Goal: Complete application form

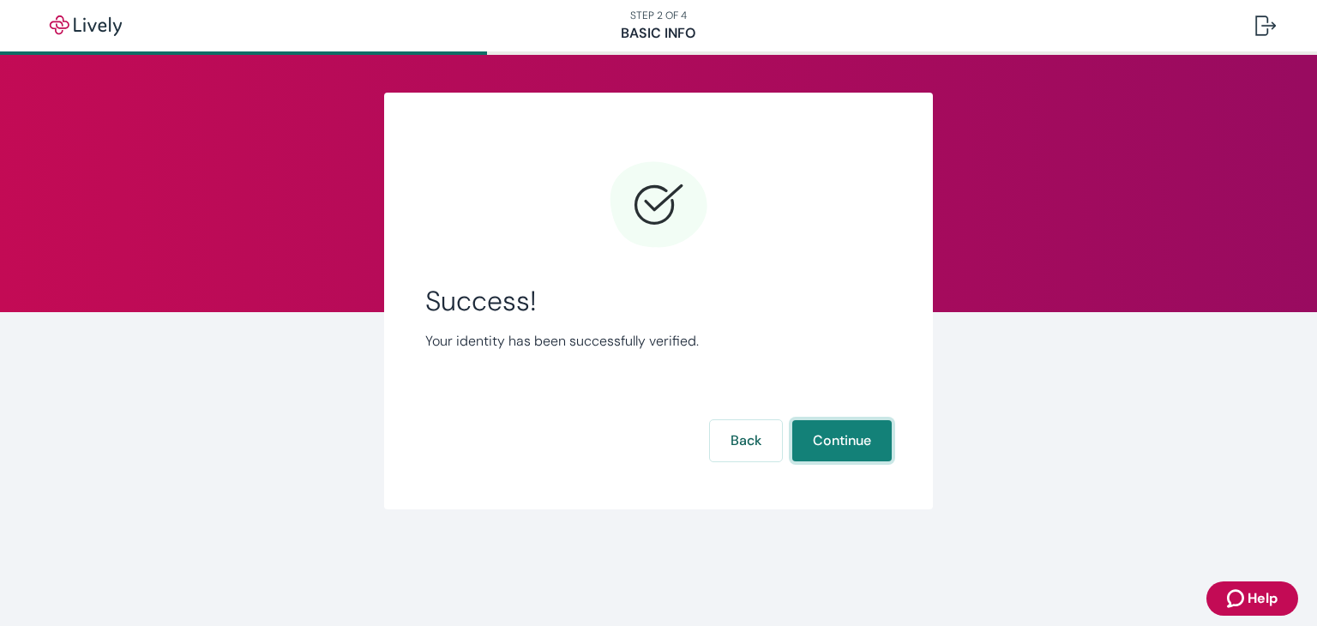
click at [848, 441] on button "Continue" at bounding box center [841, 440] width 99 height 41
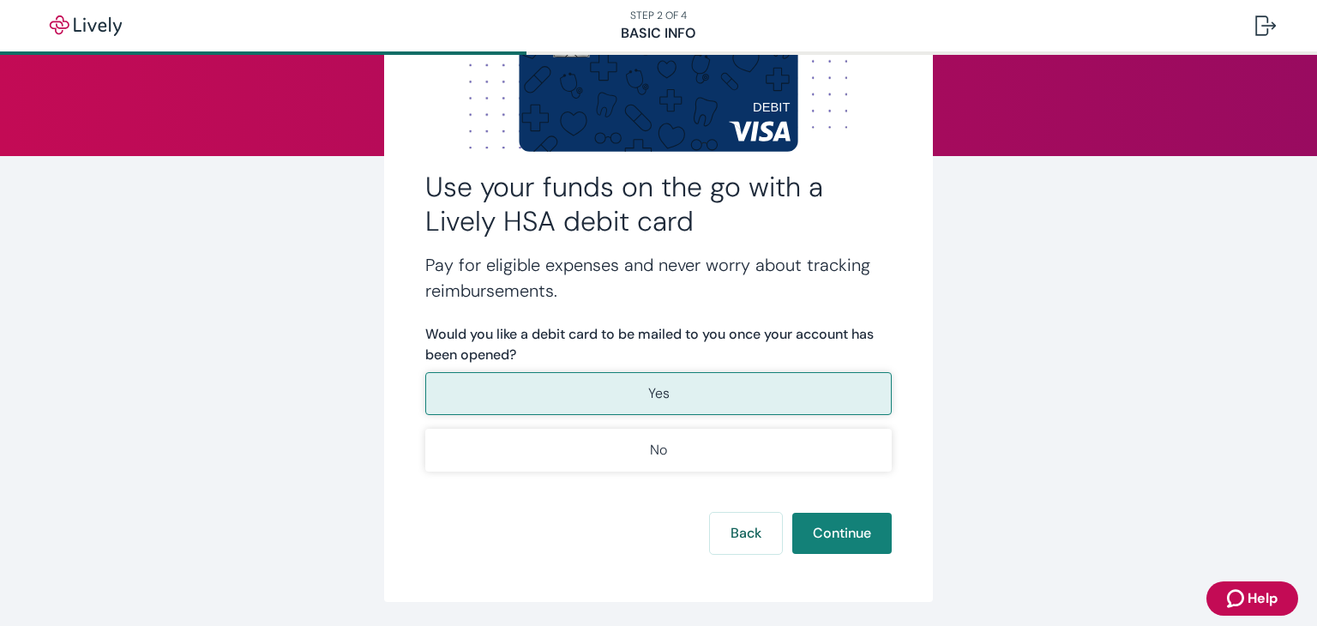
scroll to position [171, 0]
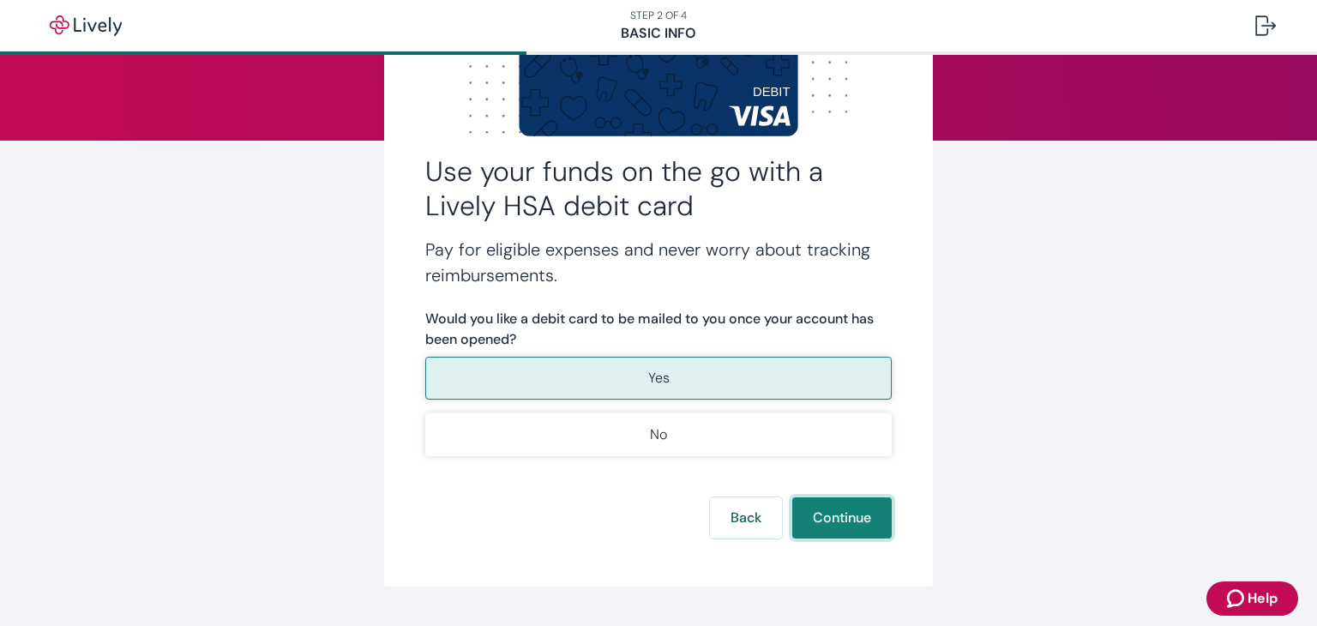
click at [852, 517] on button "Continue" at bounding box center [841, 517] width 99 height 41
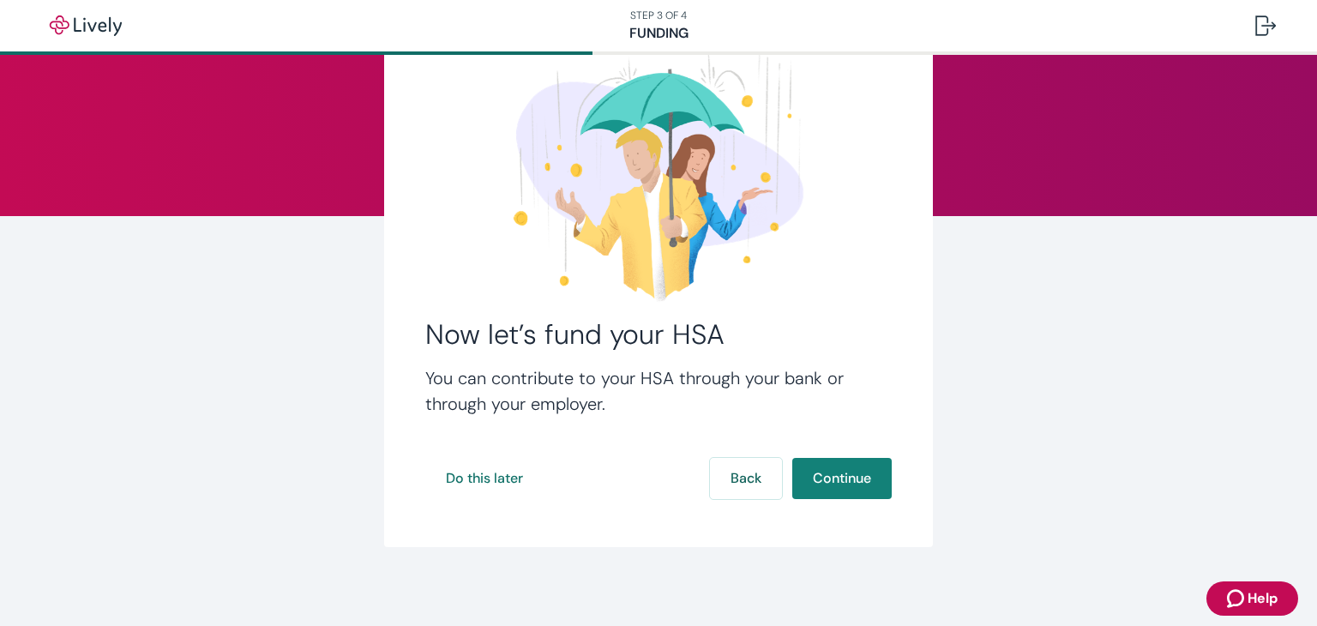
scroll to position [99, 0]
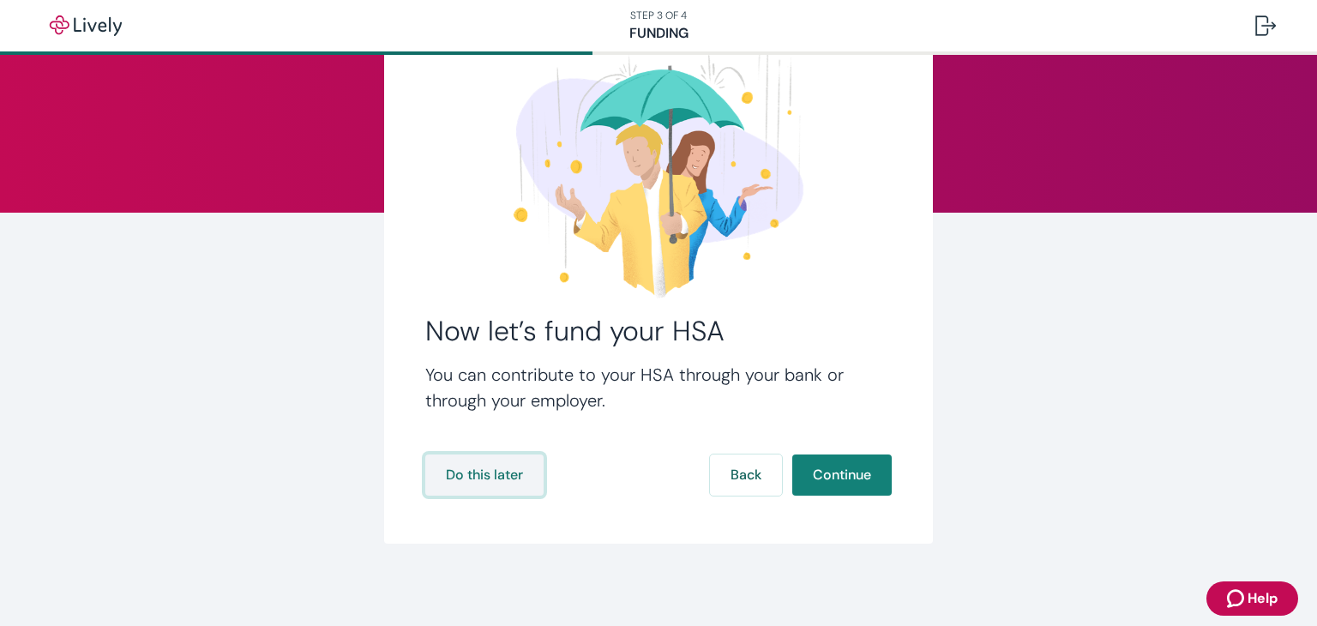
click at [480, 483] on button "Do this later" at bounding box center [484, 474] width 118 height 41
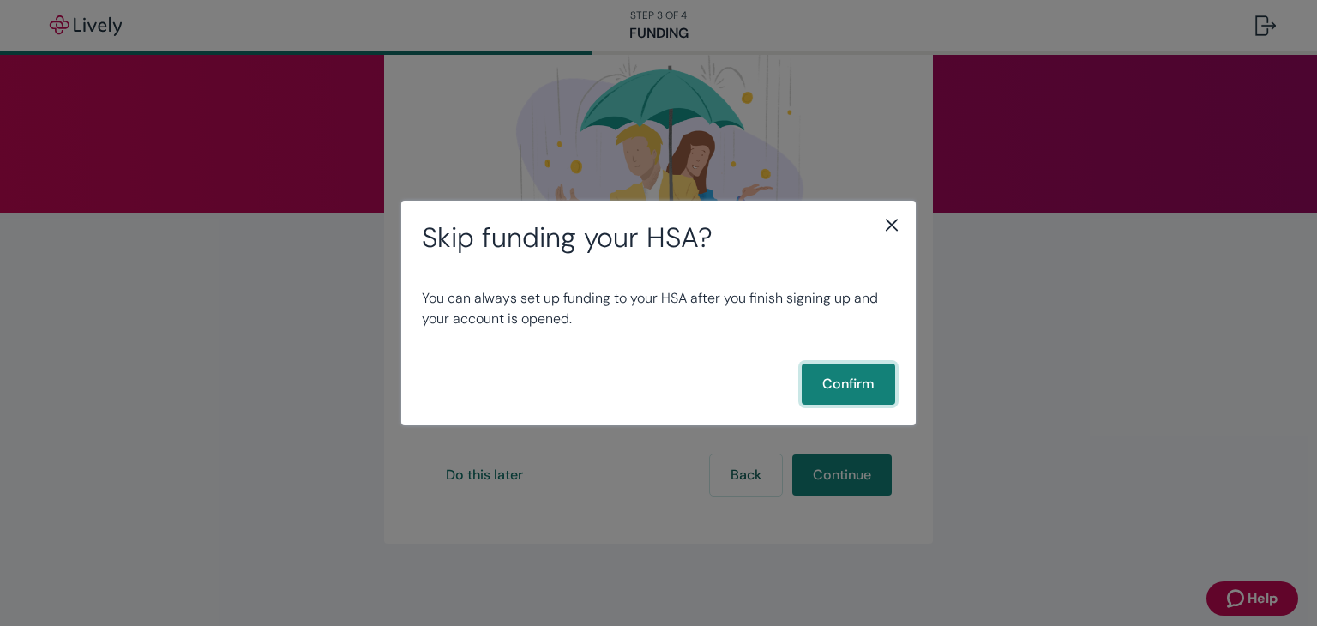
click at [859, 388] on button "Confirm" at bounding box center [847, 383] width 93 height 41
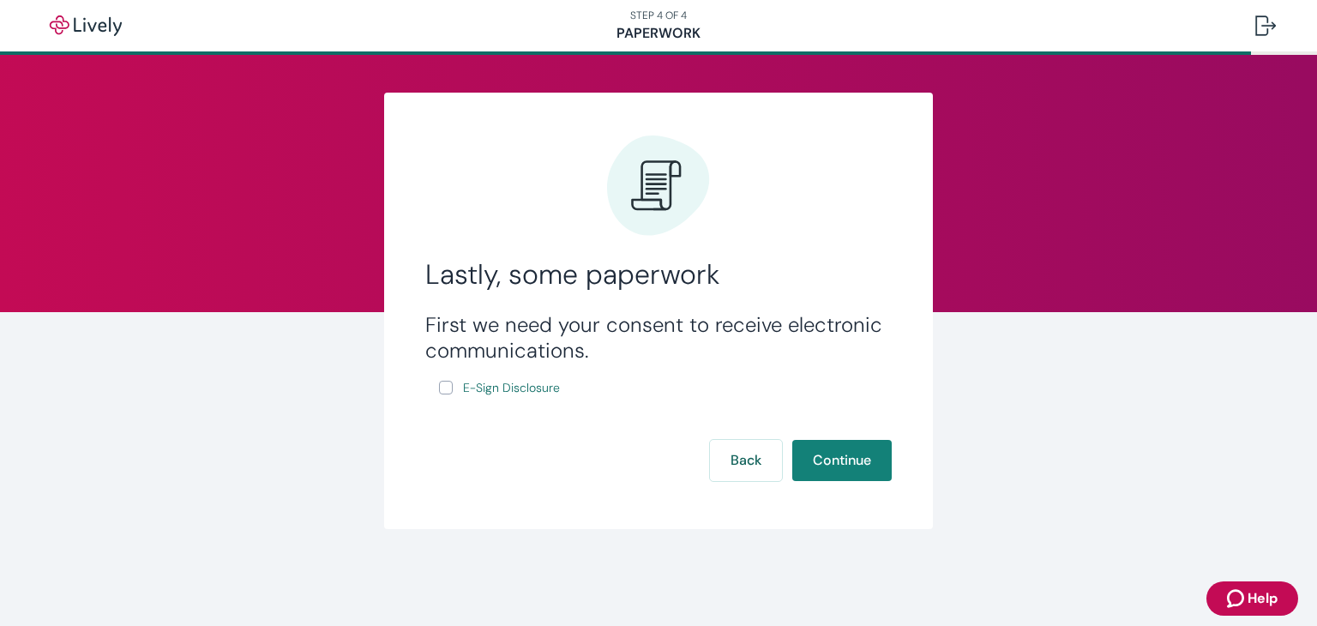
click at [441, 387] on input "E-Sign Disclosure" at bounding box center [446, 388] width 14 height 14
checkbox input "true"
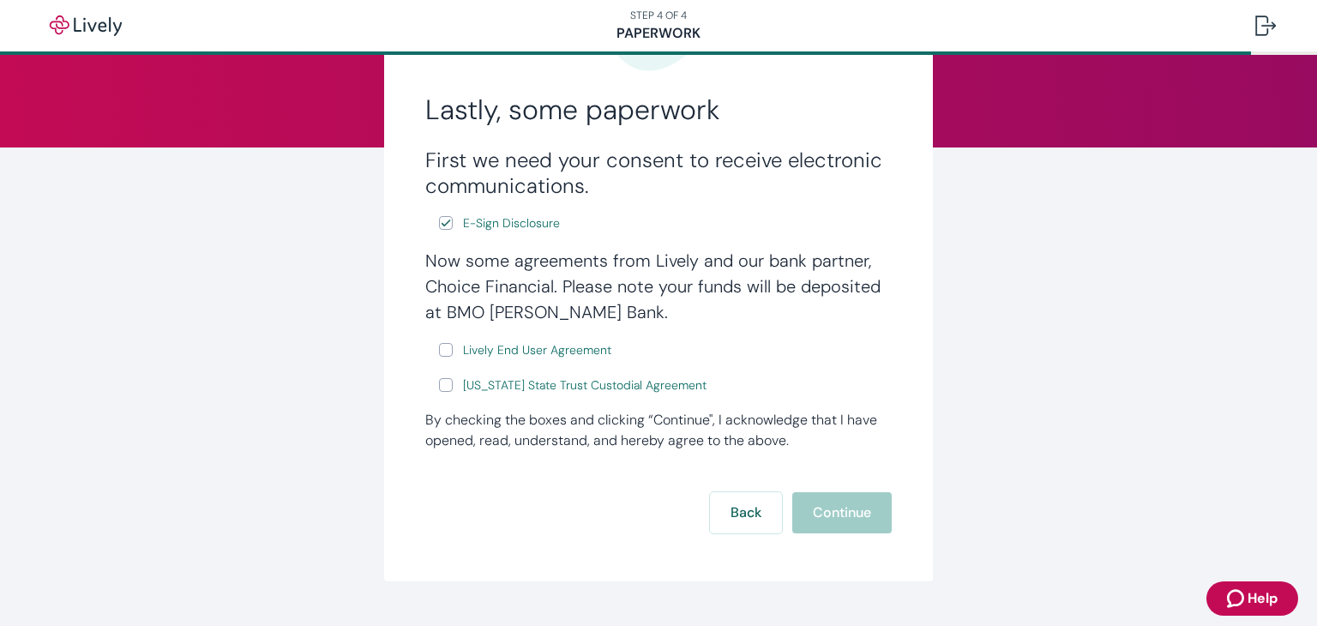
scroll to position [171, 0]
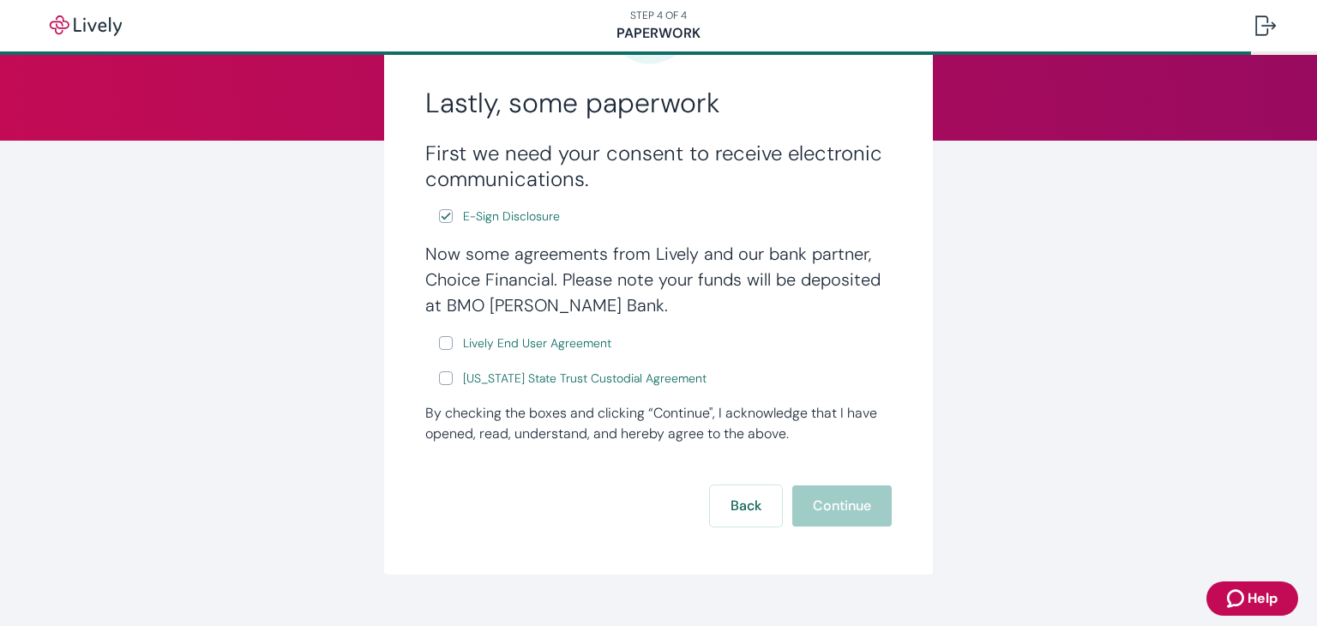
click at [446, 347] on label "Lively End User Agreement" at bounding box center [527, 343] width 176 height 21
click at [446, 347] on input "Lively End User Agreement" at bounding box center [446, 343] width 14 height 14
checkbox input "true"
click at [446, 381] on label "[US_STATE] State Trust Custodial Agreement" at bounding box center [574, 378] width 271 height 21
click at [446, 381] on input "[US_STATE] State Trust Custodial Agreement" at bounding box center [446, 378] width 14 height 14
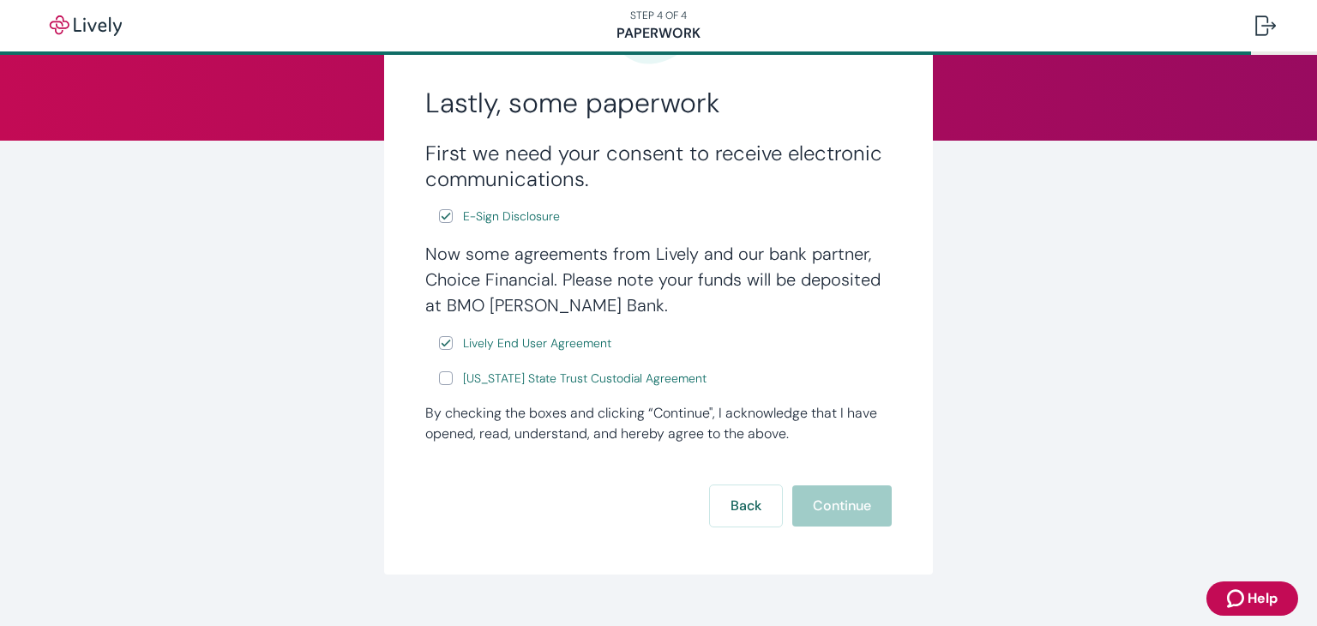
checkbox input "true"
click at [843, 512] on button "Continue" at bounding box center [841, 505] width 99 height 41
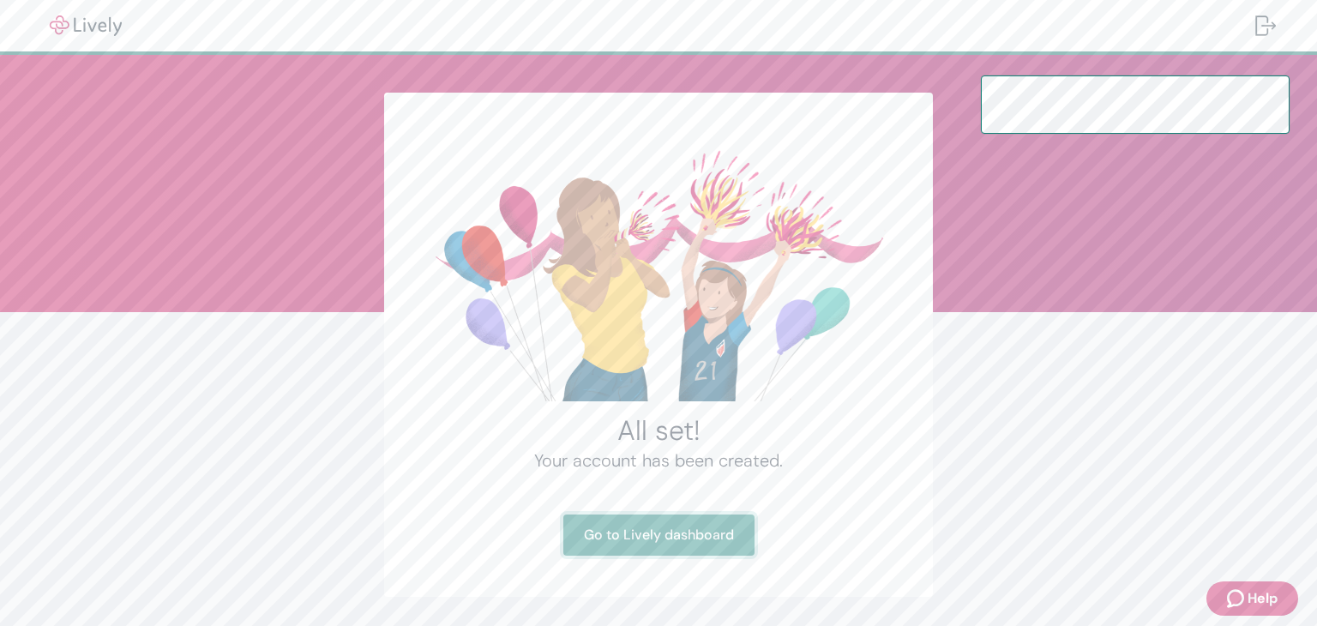
click at [676, 539] on link "Go to Lively dashboard" at bounding box center [658, 534] width 191 height 41
